Goal: Task Accomplishment & Management: Manage account settings

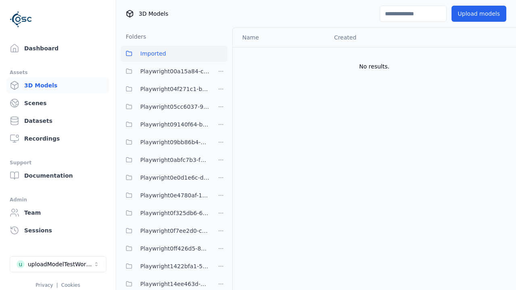
scroll to position [1152, 0]
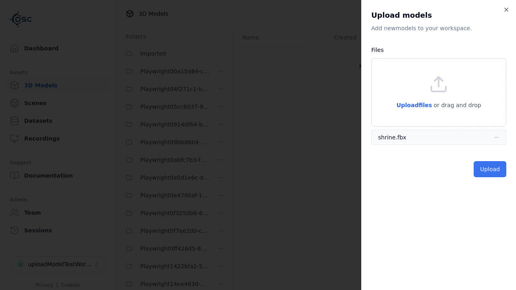
click at [490, 169] on button "Upload" at bounding box center [489, 169] width 33 height 16
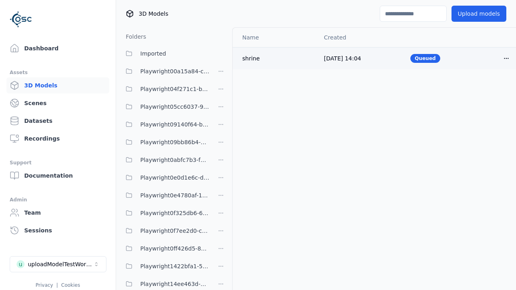
click at [506, 58] on html "Support Dashboard Assets 3D Models Scenes Datasets Recordings Support Documenta…" at bounding box center [258, 145] width 516 height 290
click at [488, 89] on div "Delete" at bounding box center [488, 89] width 48 height 13
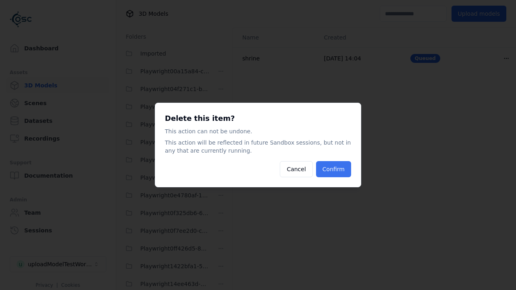
click at [334, 169] on button "Confirm" at bounding box center [333, 169] width 35 height 16
